Goal: Book appointment/travel/reservation

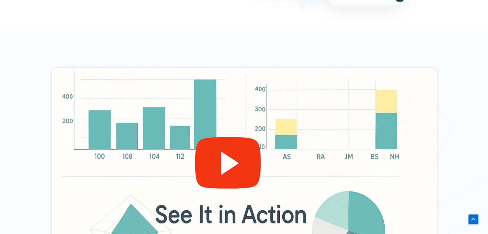
scroll to position [225, 0]
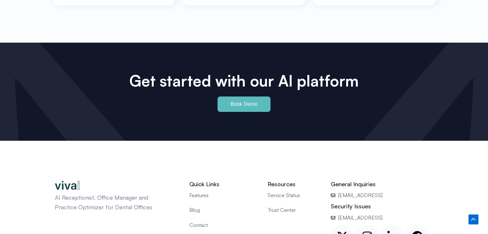
scroll to position [2985, 0]
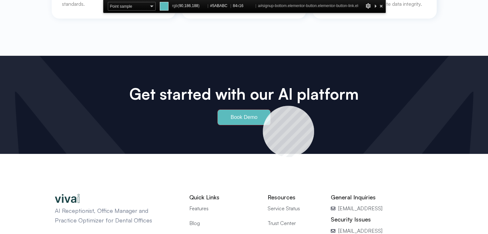
click at [263, 110] on link "Book Demo" at bounding box center [243, 117] width 53 height 15
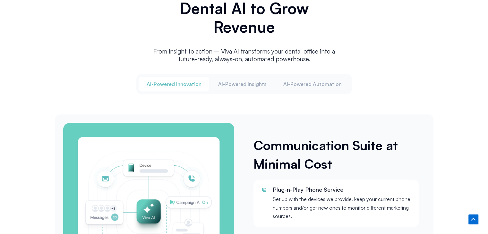
scroll to position [839, 0]
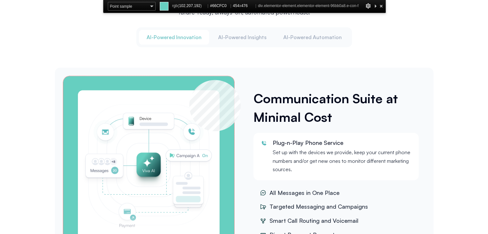
click at [189, 80] on div "Tabs. Open items with Enter or Space, close with Escape and navigate using the …" at bounding box center [148, 165] width 171 height 178
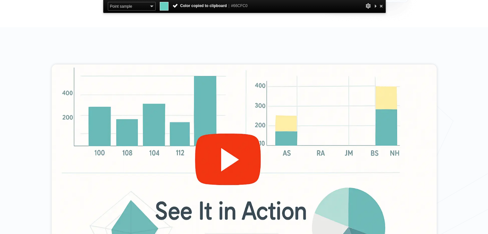
scroll to position [226, 0]
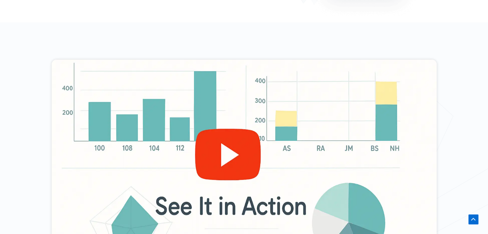
drag, startPoint x: 222, startPoint y: 24, endPoint x: 257, endPoint y: 33, distance: 36.1
click at [222, 24] on div at bounding box center [244, 167] width 488 height 291
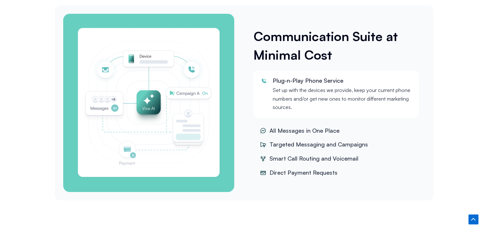
scroll to position [885, 0]
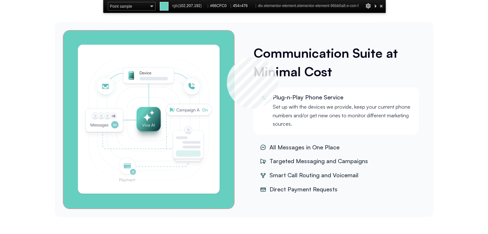
click at [227, 57] on div "Tabs. Open items with Enter or Space, close with Escape and navigate using the …" at bounding box center [148, 119] width 171 height 178
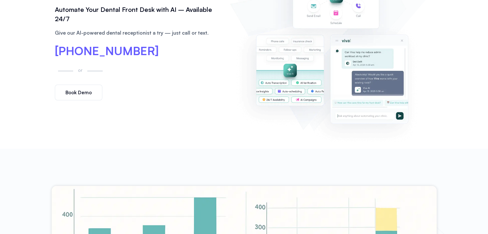
scroll to position [0, 0]
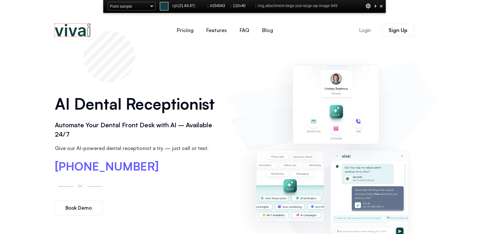
click at [84, 31] on img at bounding box center [72, 30] width 35 height 13
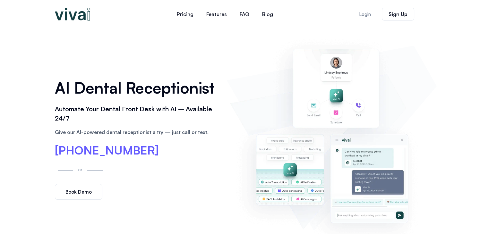
click at [226, 161] on div at bounding box center [331, 138] width 210 height 214
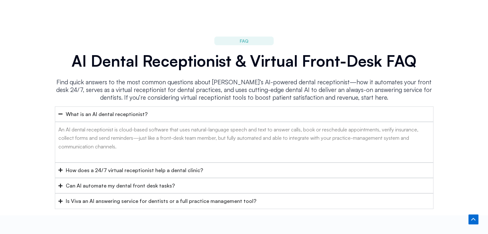
scroll to position [2549, 0]
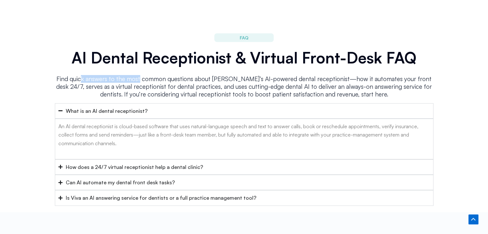
drag, startPoint x: 140, startPoint y: 65, endPoint x: 146, endPoint y: 65, distance: 6.7
click at [146, 75] on p "Find quick answers to the most common questions about [PERSON_NAME]’s AI-powere…" at bounding box center [244, 86] width 379 height 23
copy p "k answers to the most"
